Goal: Information Seeking & Learning: Learn about a topic

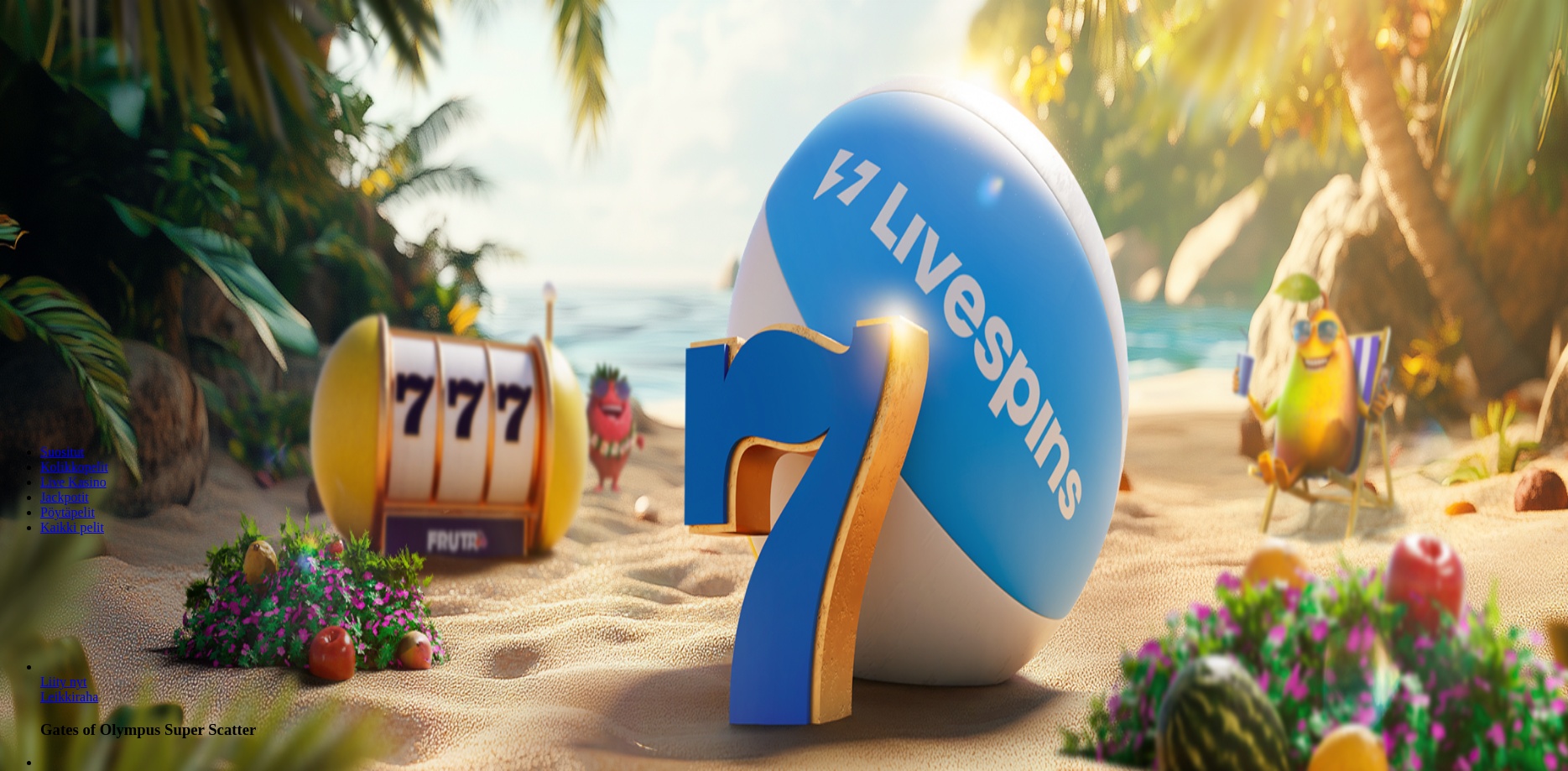
click at [97, 127] on span "Tarjoukset" at bounding box center [68, 120] width 56 height 15
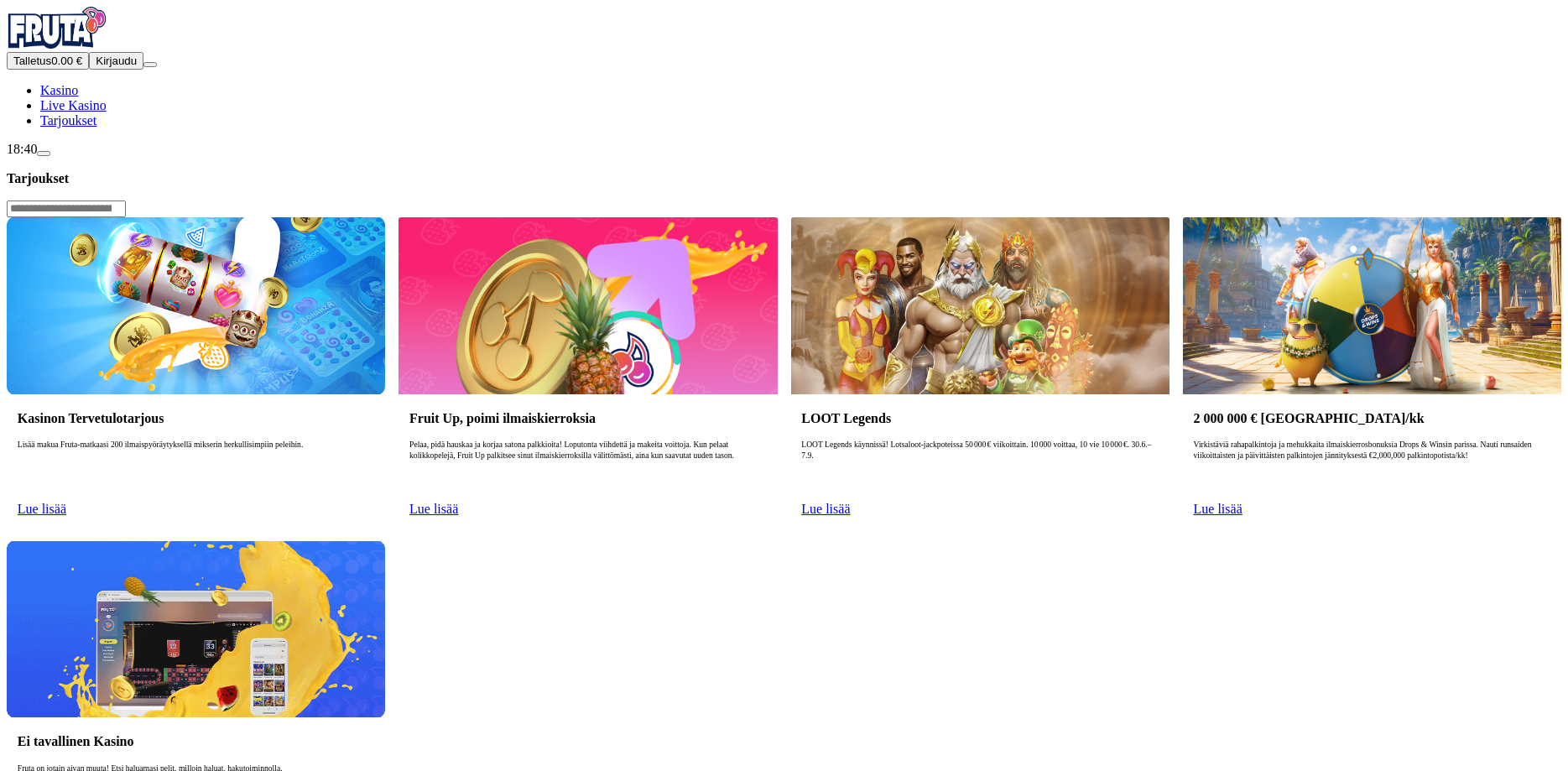
click at [138, 69] on button "Kirjaudu" at bounding box center [116, 61] width 55 height 18
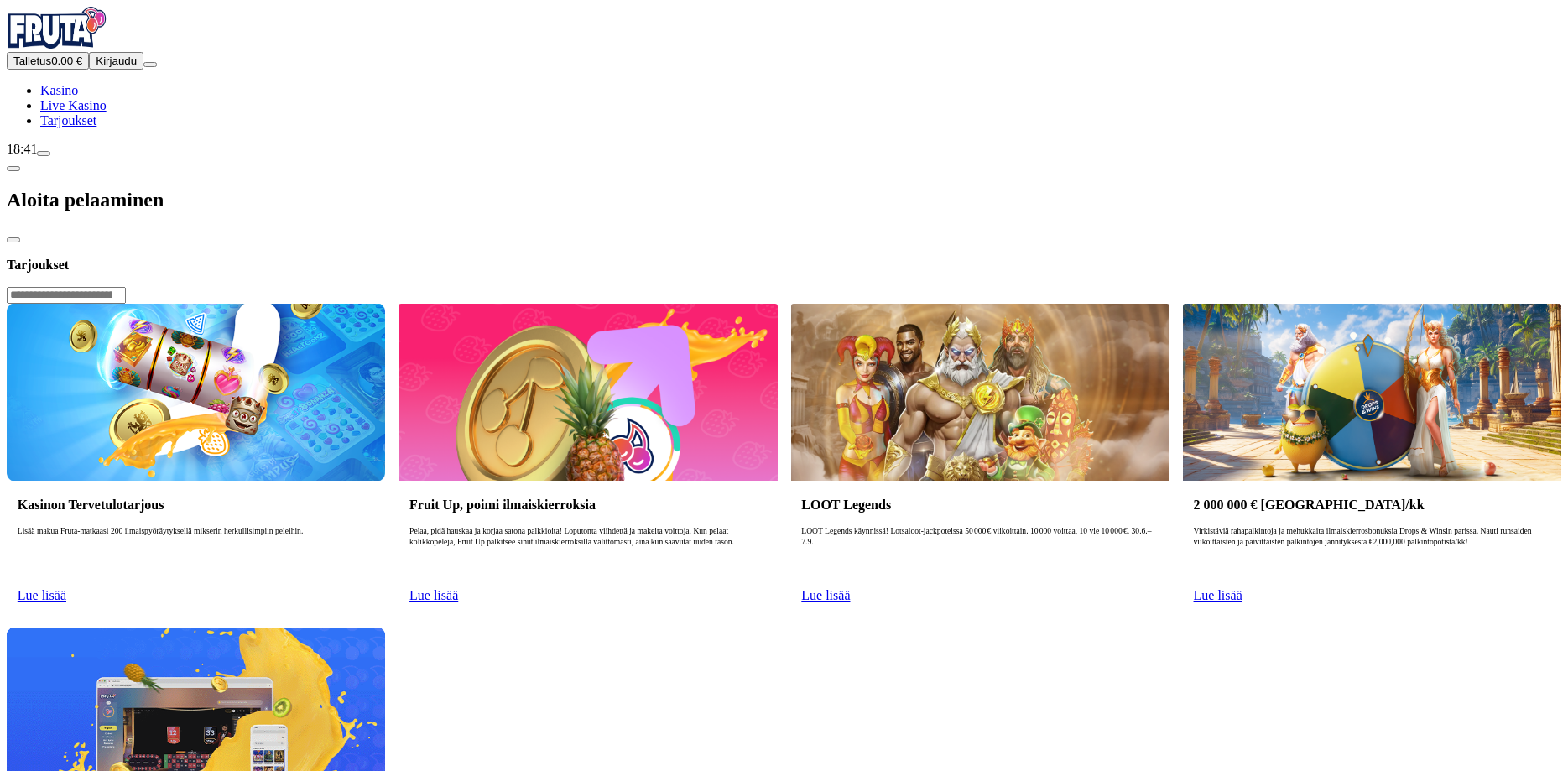
click at [97, 127] on span "Tarjoukset" at bounding box center [68, 120] width 56 height 15
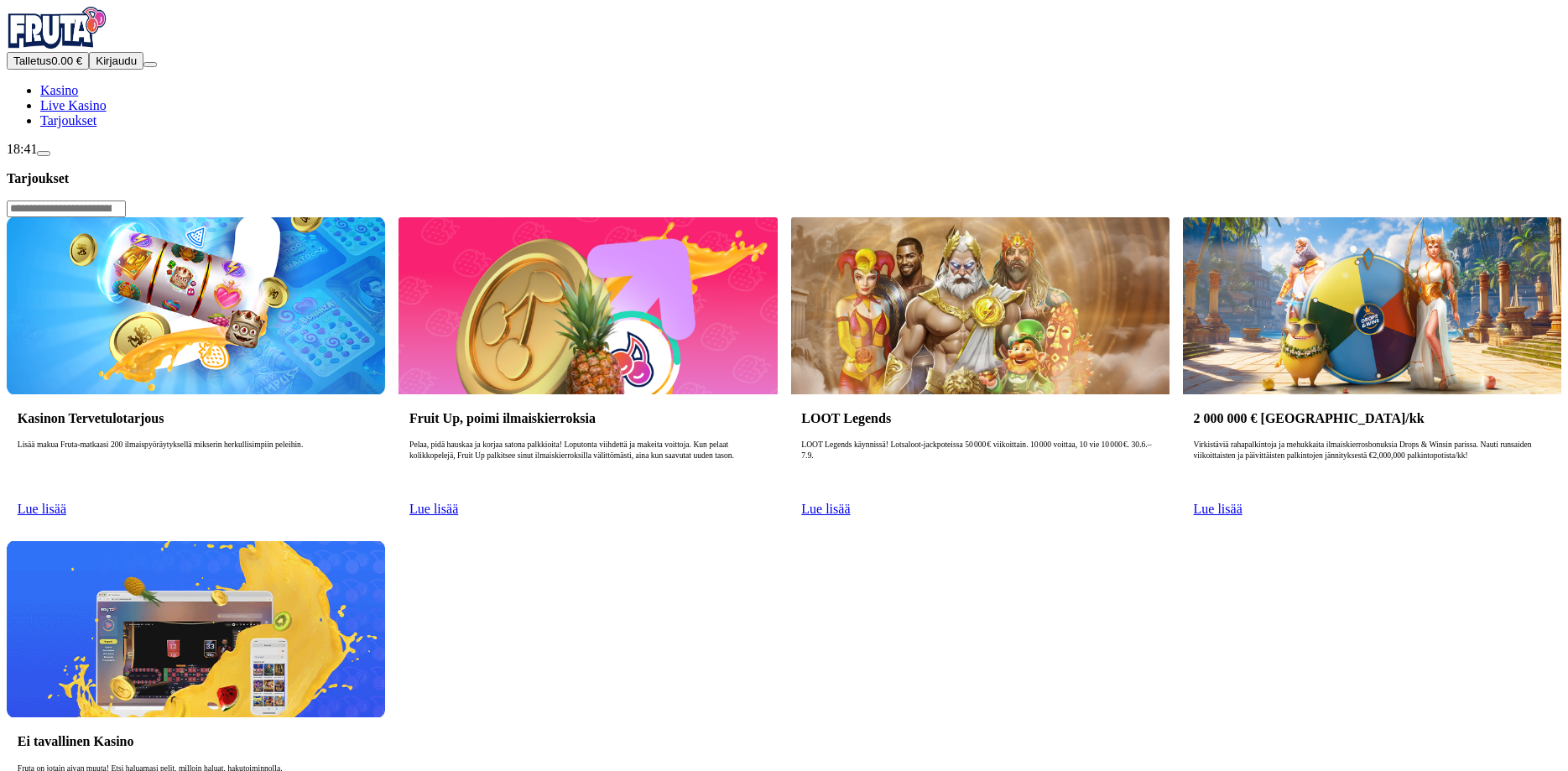
click at [67, 501] on span "Lue lisää" at bounding box center [42, 508] width 49 height 15
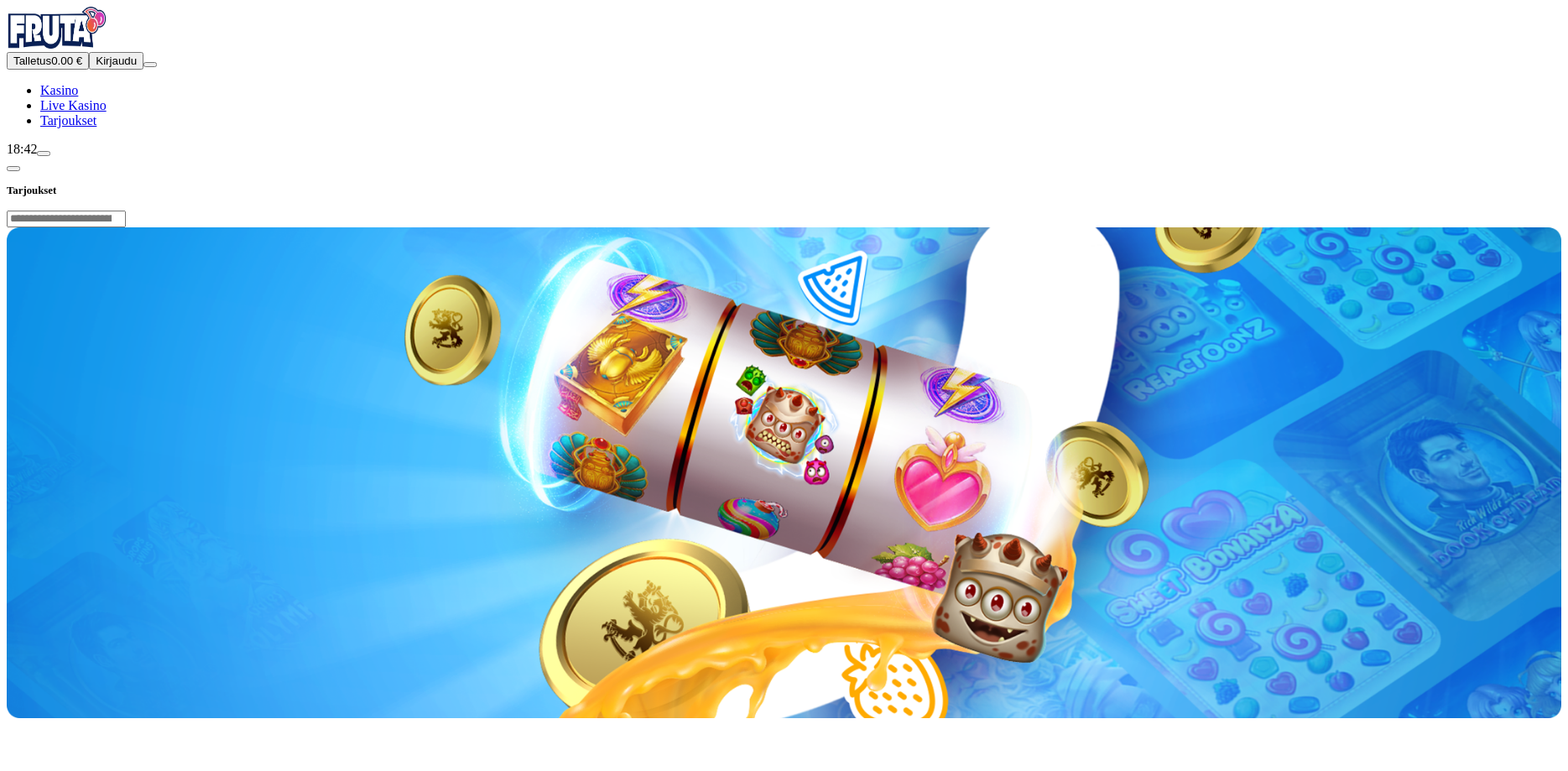
click at [88, 40] on img "Primary" at bounding box center [57, 27] width 101 height 42
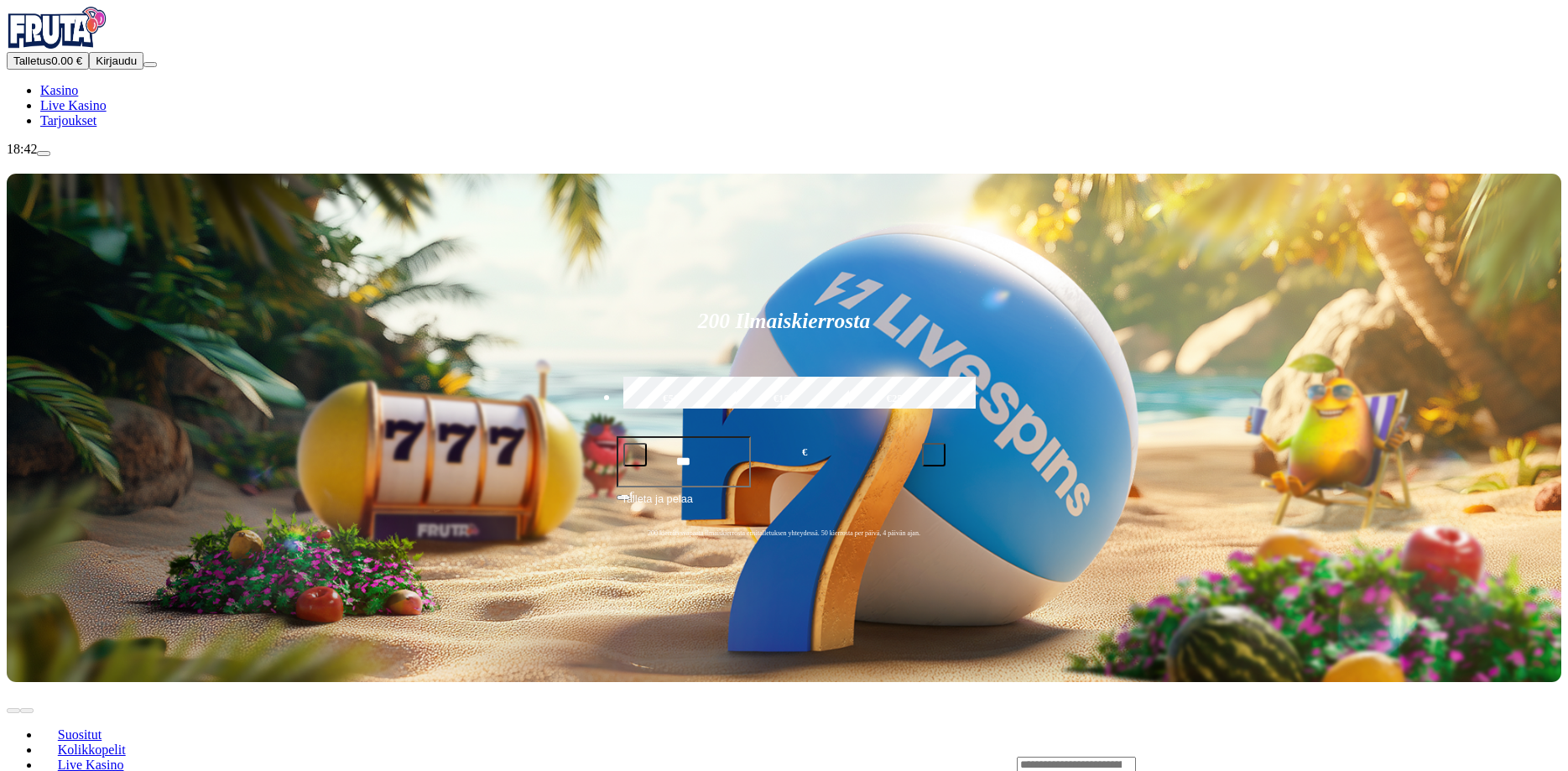
click at [97, 127] on link "Tarjoukset" at bounding box center [68, 120] width 56 height 15
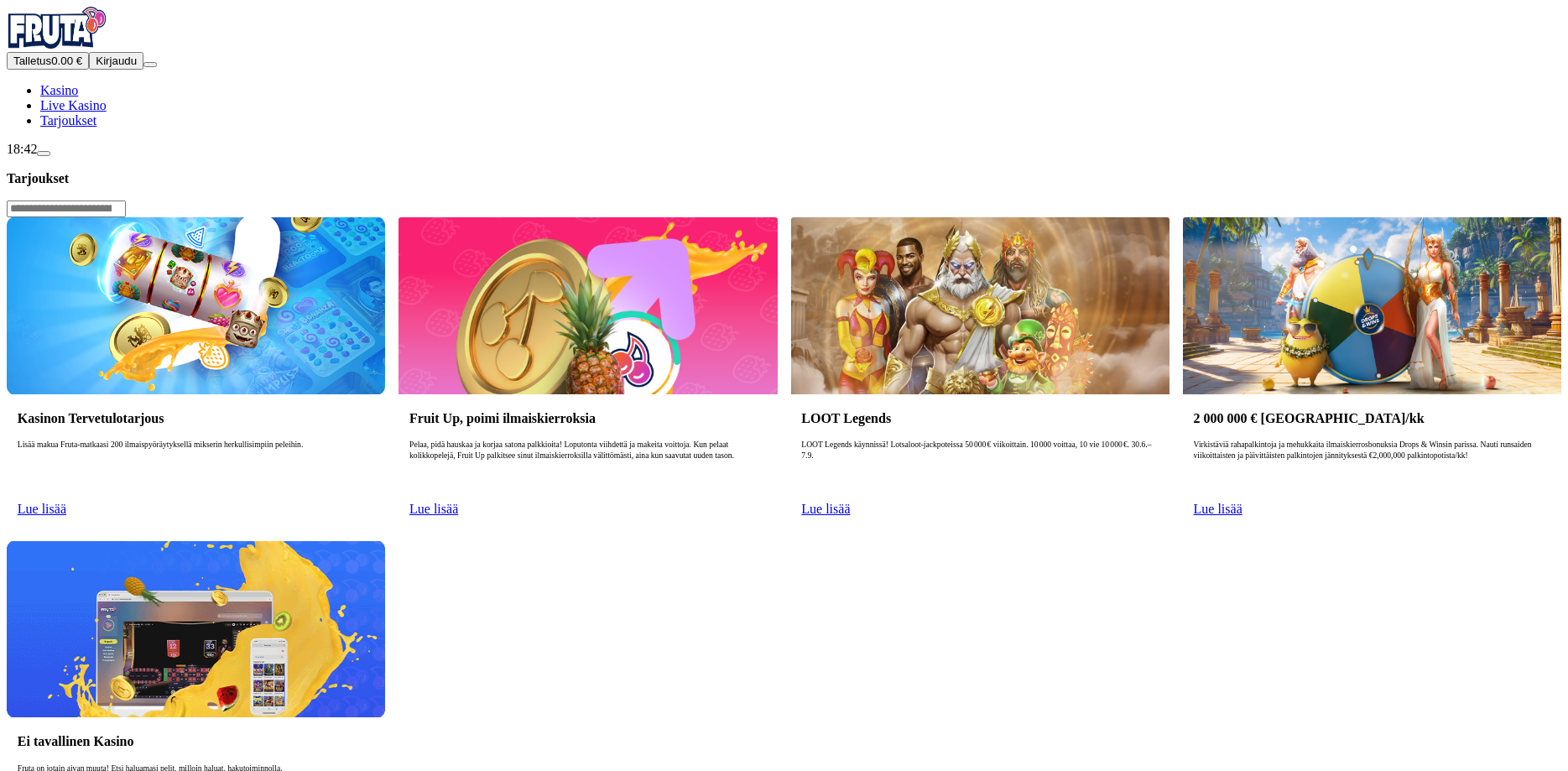
click at [110, 68] on span "Kirjaudu" at bounding box center [116, 61] width 41 height 13
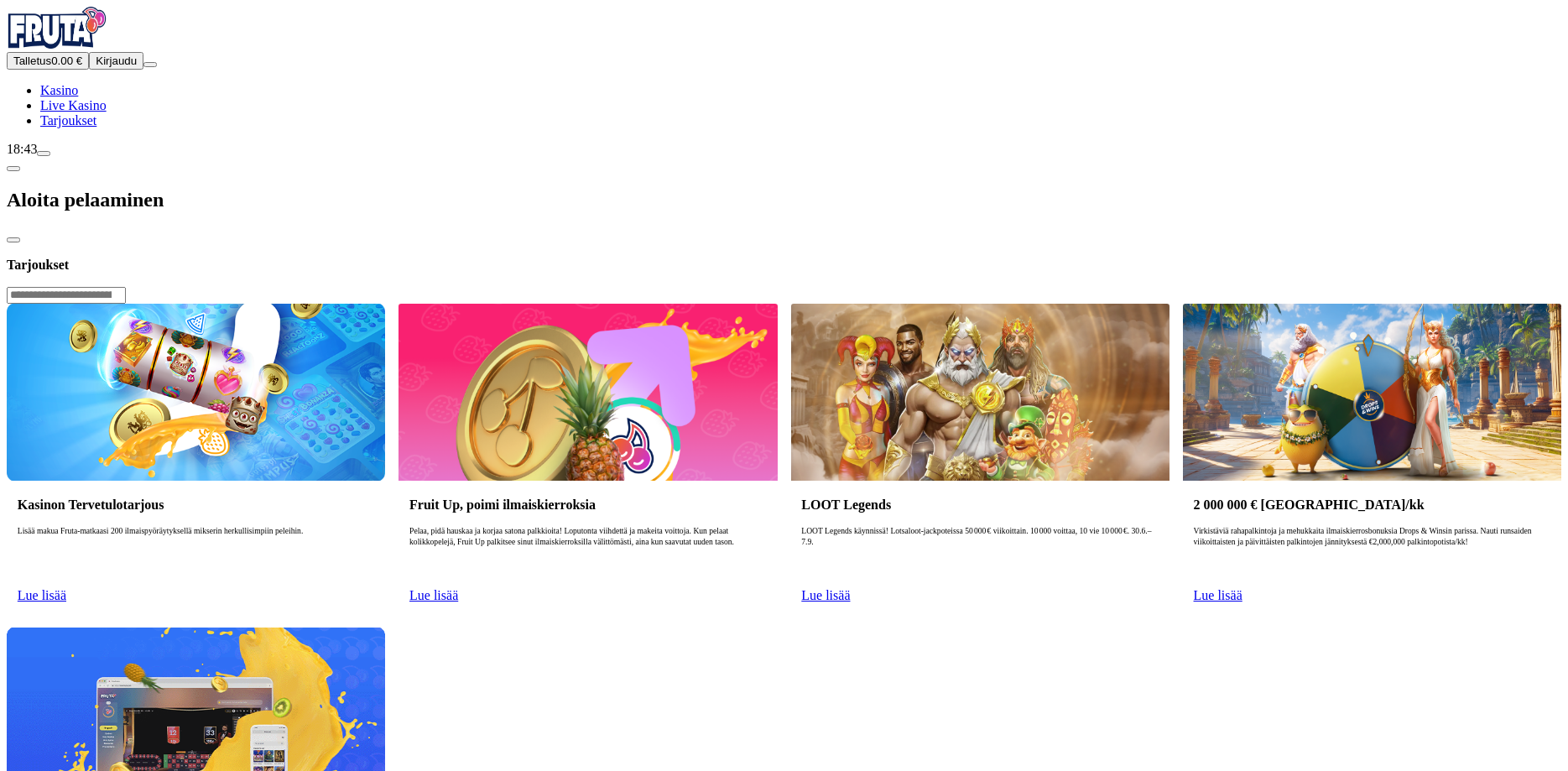
click at [90, 49] on img "Primary" at bounding box center [57, 27] width 101 height 42
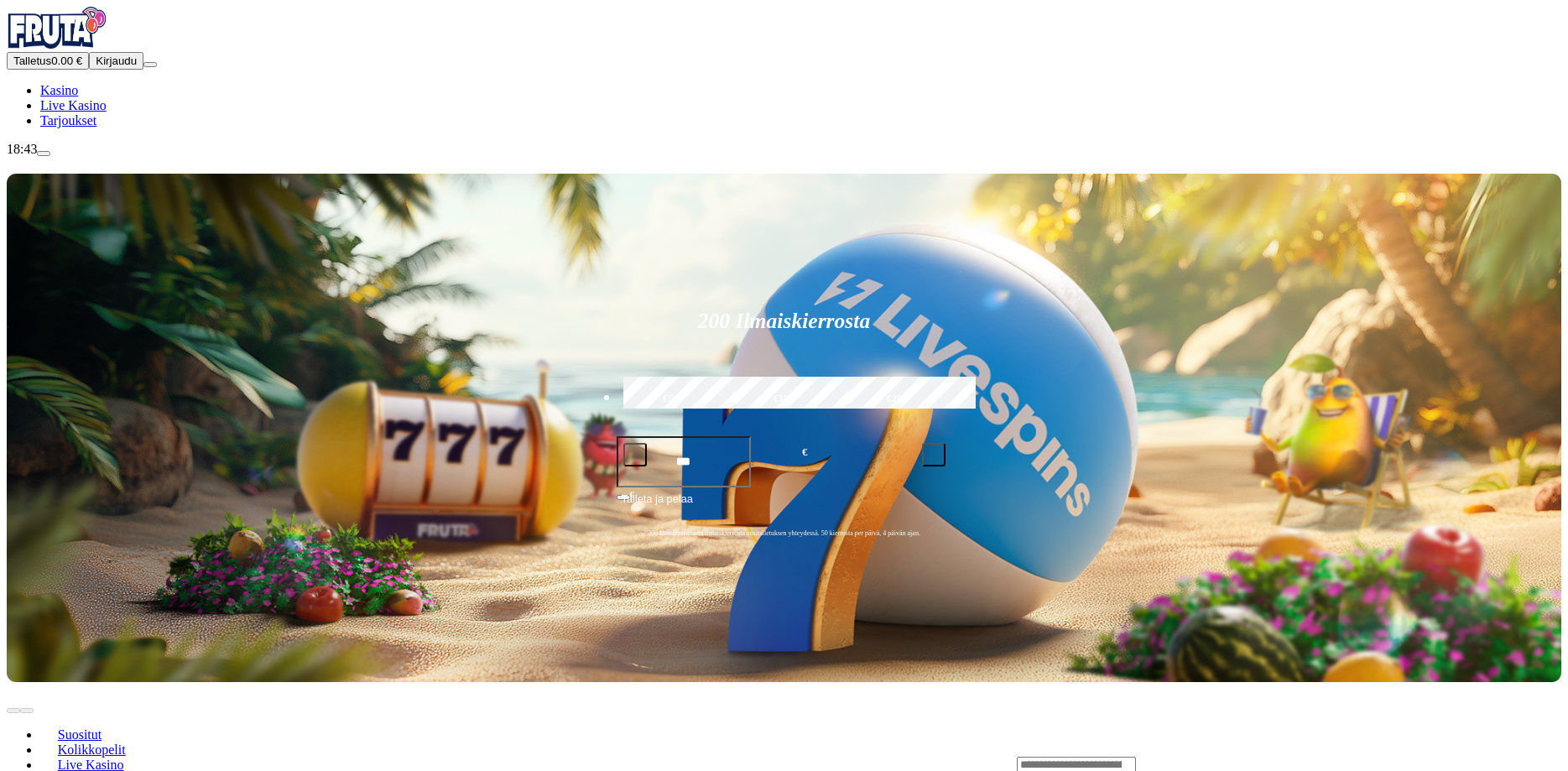
click at [78, 97] on span "Kasino" at bounding box center [59, 90] width 38 height 15
click at [97, 127] on span "Tarjoukset" at bounding box center [68, 120] width 56 height 15
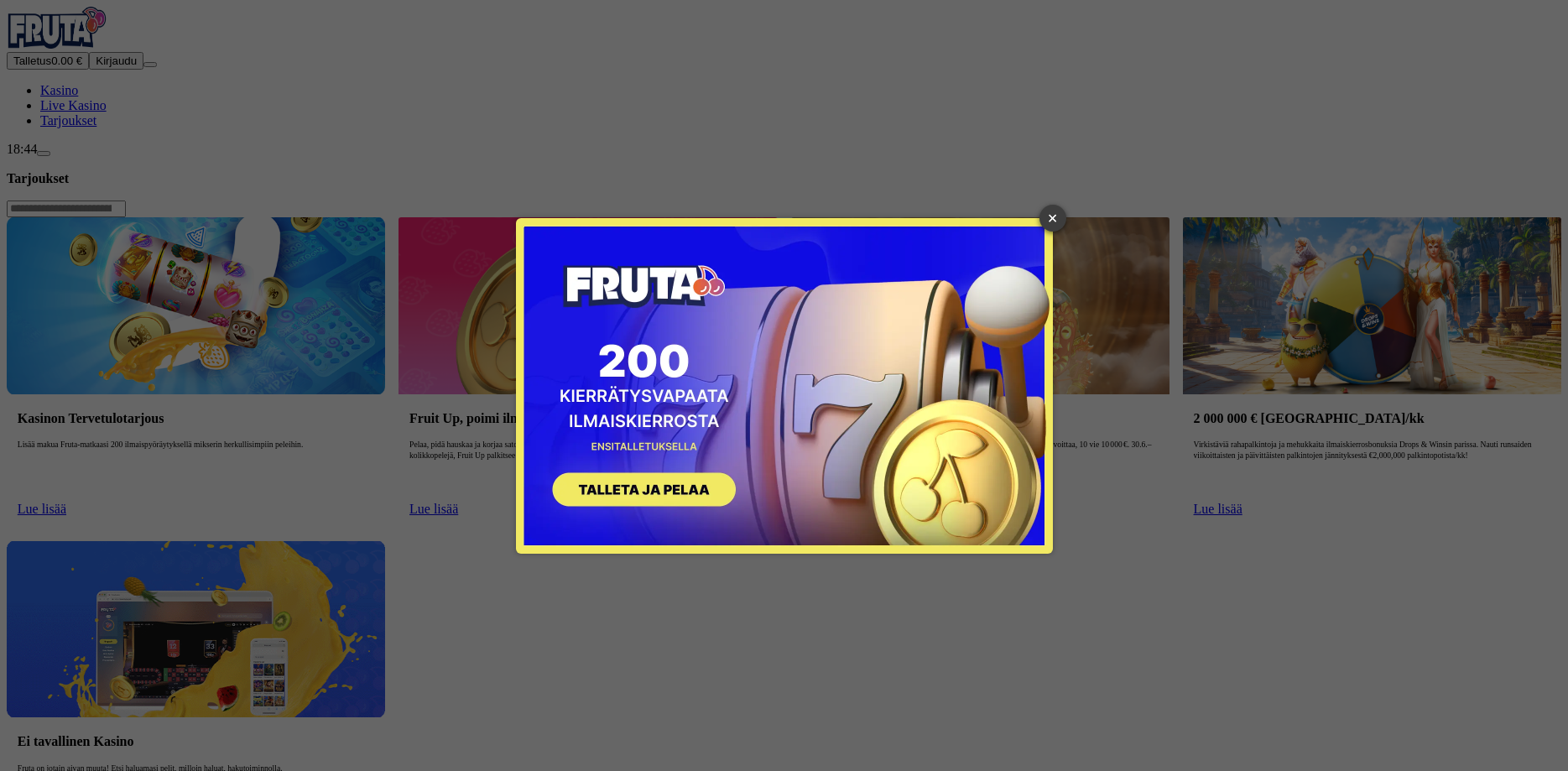
click at [1051, 216] on link "×" at bounding box center [1052, 217] width 26 height 26
